Goal: Task Accomplishment & Management: Manage account settings

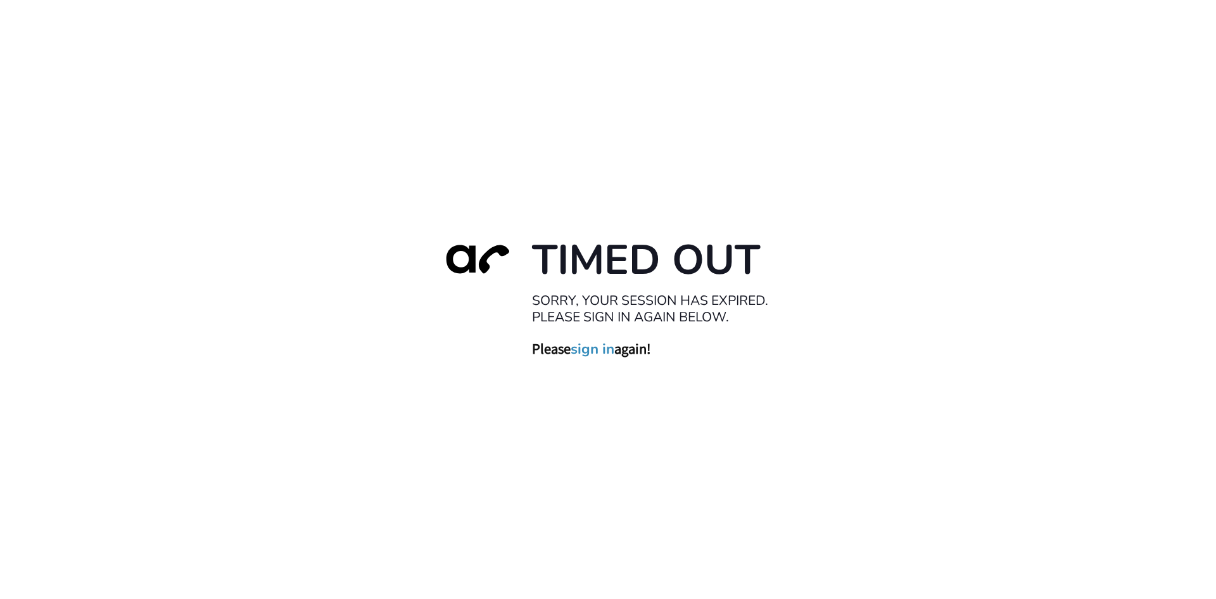
click at [595, 352] on link "sign in" at bounding box center [593, 349] width 44 height 18
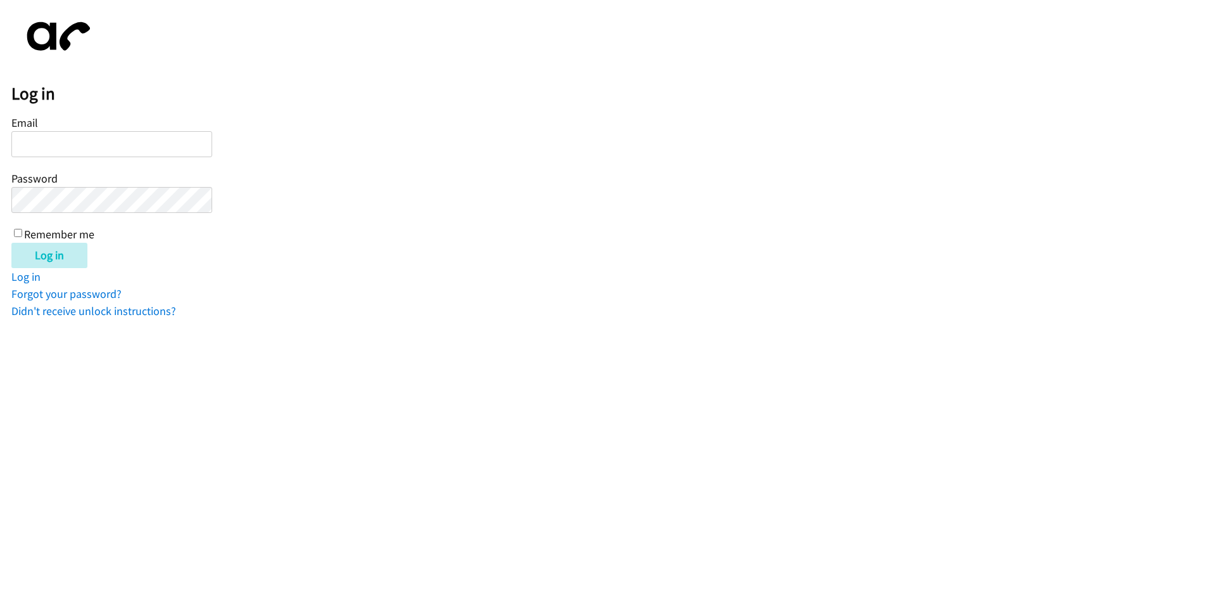
click at [84, 142] on input "Email" at bounding box center [111, 144] width 201 height 26
click at [86, 143] on input "Email" at bounding box center [111, 144] width 201 height 26
type input "[EMAIL_ADDRESS][DOMAIN_NAME]"
click at [20, 231] on input "Remember me" at bounding box center [18, 233] width 8 height 8
checkbox input "true"
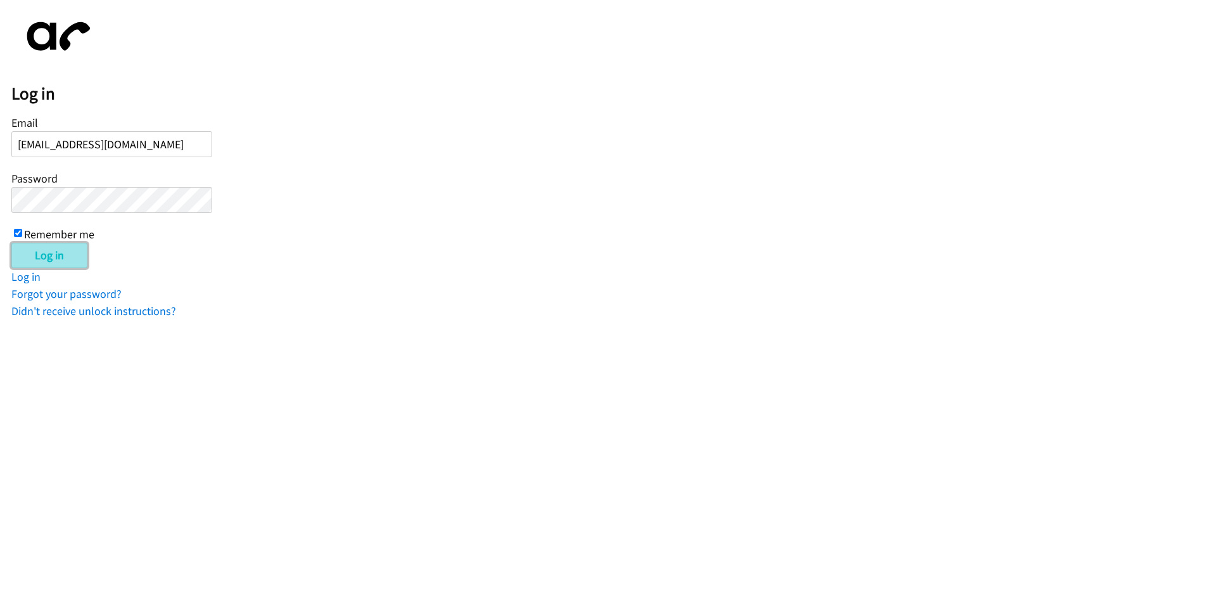
click at [41, 256] on input "Log in" at bounding box center [49, 255] width 76 height 25
